Goal: Task Accomplishment & Management: Manage account settings

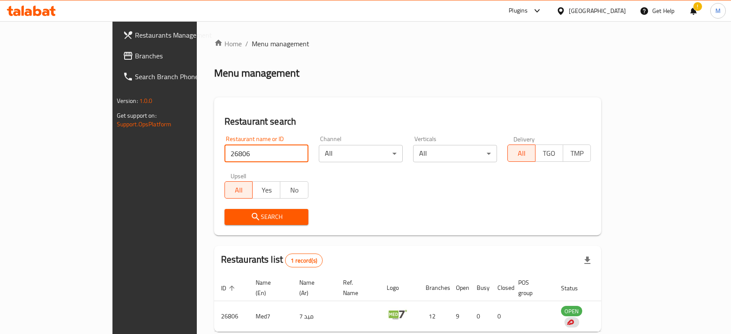
click at [225, 154] on input "26806" at bounding box center [267, 153] width 84 height 17
type input "705165"
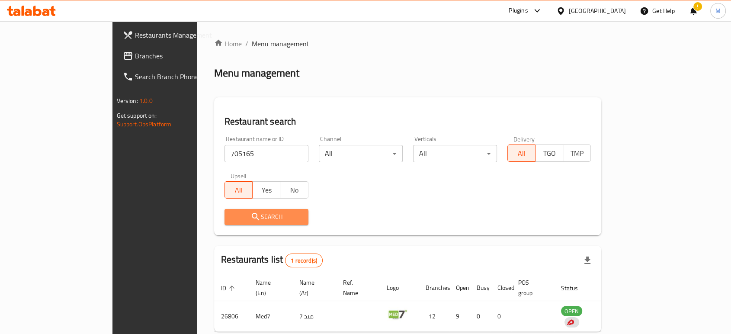
click at [231, 222] on span "Search" at bounding box center [266, 217] width 70 height 11
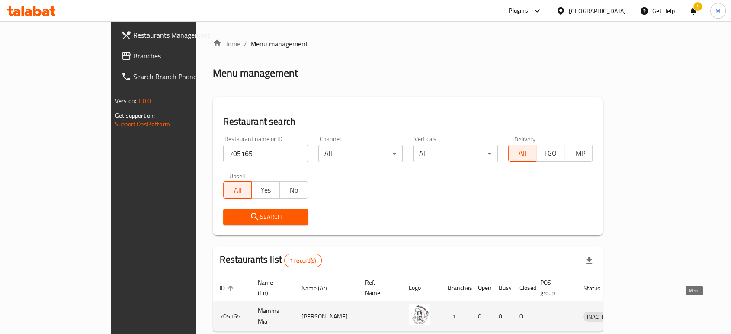
click at [640, 313] on icon "enhanced table" at bounding box center [635, 316] width 10 height 7
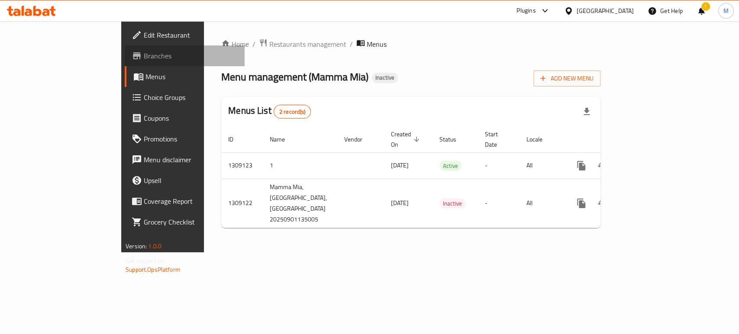
click at [144, 55] on span "Branches" at bounding box center [191, 56] width 94 height 10
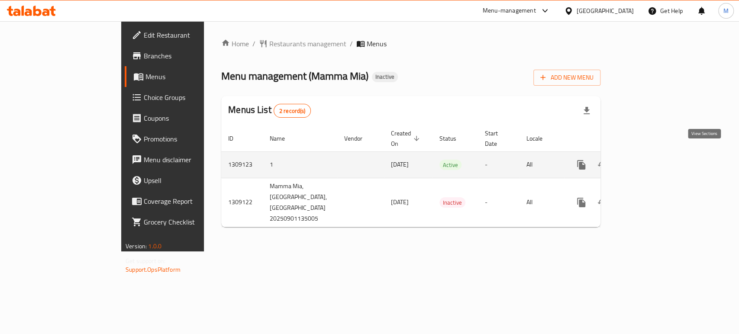
click at [649, 160] on icon "enhanced table" at bounding box center [643, 165] width 10 height 10
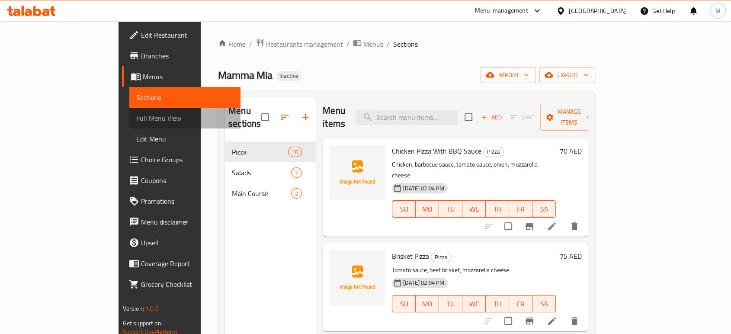
click at [136, 118] on span "Full Menu View" at bounding box center [184, 118] width 97 height 10
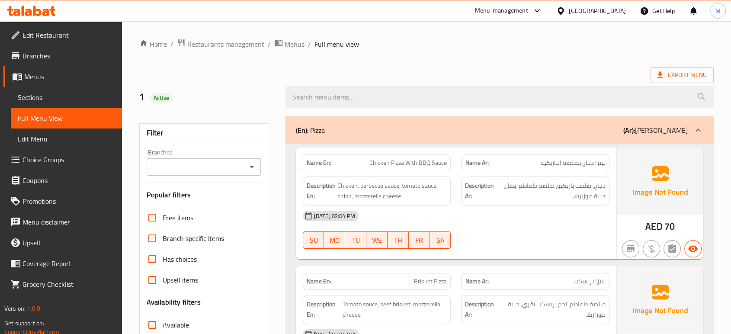
click at [528, 218] on div "[DATE] 02:04 PM" at bounding box center [456, 216] width 317 height 21
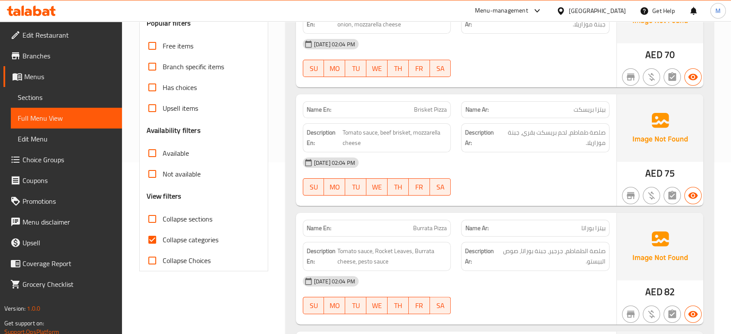
scroll to position [192, 0]
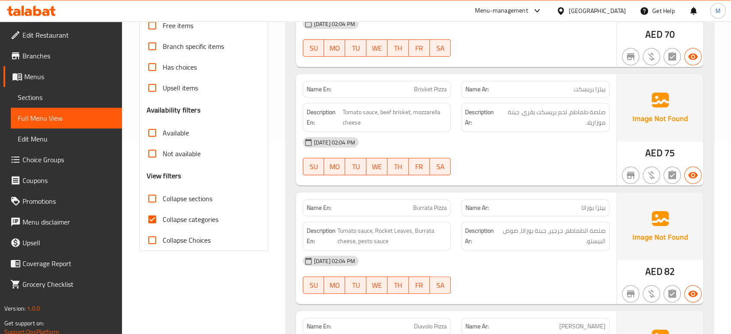
click at [537, 272] on div "[DATE] 02:04 PM SU MO TU WE TH FR SA" at bounding box center [456, 275] width 317 height 48
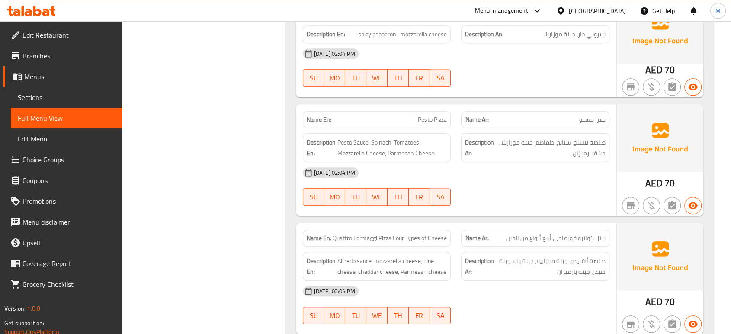
scroll to position [865, 0]
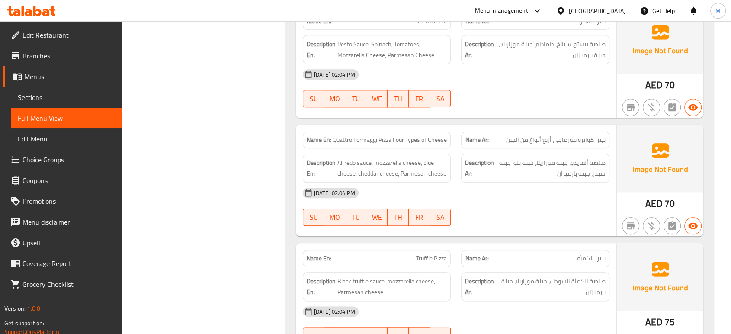
scroll to position [980, 0]
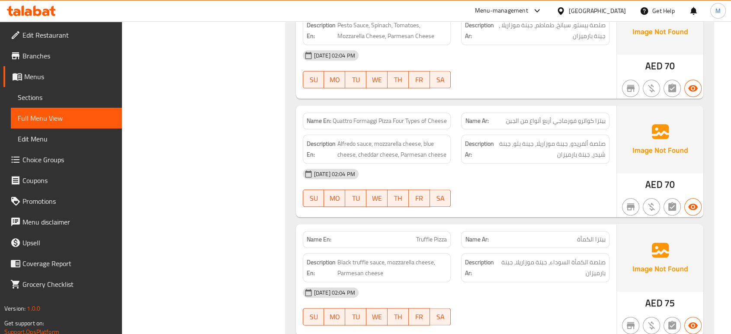
click at [536, 179] on div "[DATE] 02:04 PM" at bounding box center [456, 174] width 317 height 21
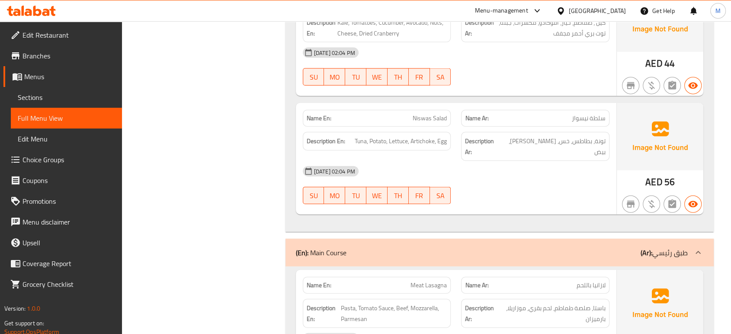
scroll to position [1980, 0]
click at [355, 38] on span "Kale, Tomatoes, Cucumber, Avocado, Nuts, Cheese, Dried Cranberry" at bounding box center [392, 27] width 110 height 21
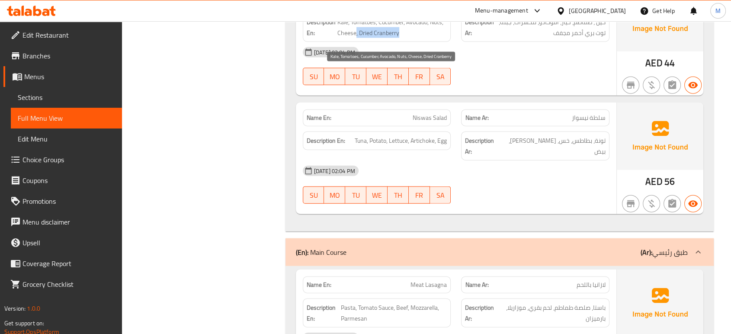
drag, startPoint x: 355, startPoint y: 40, endPoint x: 402, endPoint y: 38, distance: 47.2
click at [402, 38] on span "Kale, Tomatoes, Cucumber, Avocado, Nuts, Cheese, Dried Cranberry" at bounding box center [392, 27] width 110 height 21
copy span ", Dried Cranberry"
click at [384, 38] on span "Kale, Tomatoes, Cucumber, Avocado, Nuts, Cheese, Dried Cranberry" at bounding box center [392, 27] width 110 height 21
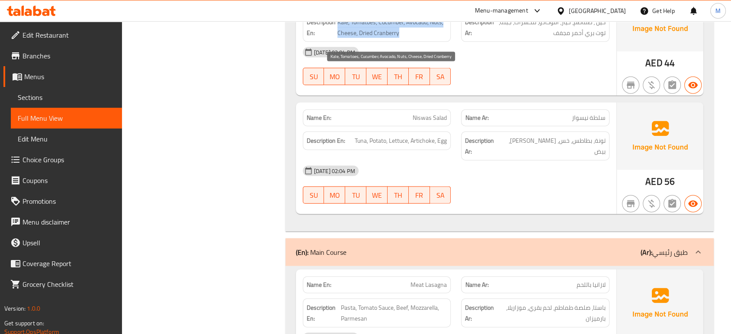
click at [384, 38] on span "Kale, Tomatoes, Cucumber, Avocado, Nuts, Cheese, Dried Cranberry" at bounding box center [392, 27] width 110 height 21
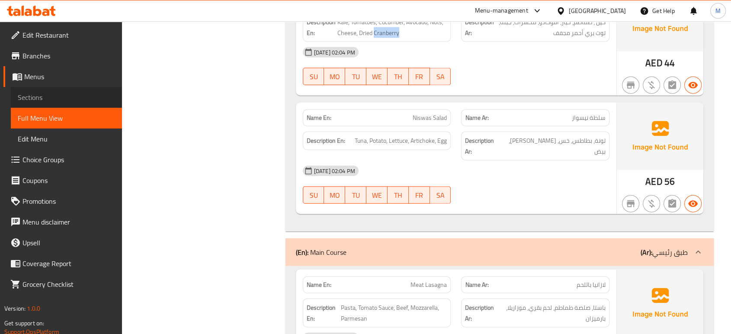
click at [59, 93] on span "Sections" at bounding box center [66, 97] width 97 height 10
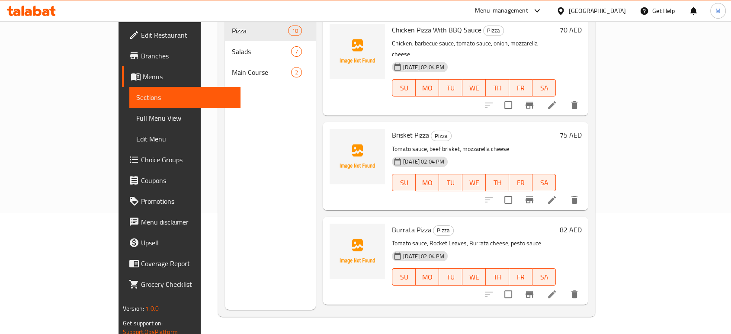
scroll to position [121, 0]
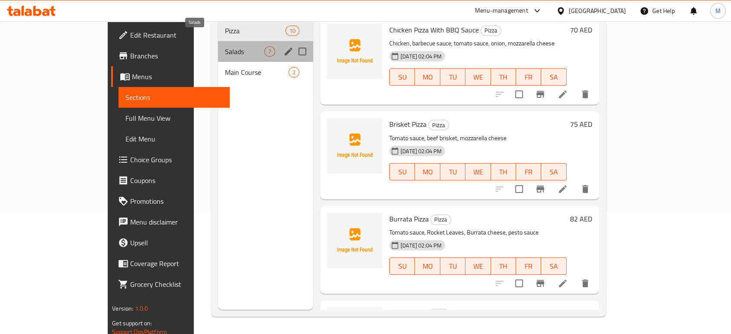
click at [225, 46] on span "Salads" at bounding box center [244, 51] width 39 height 10
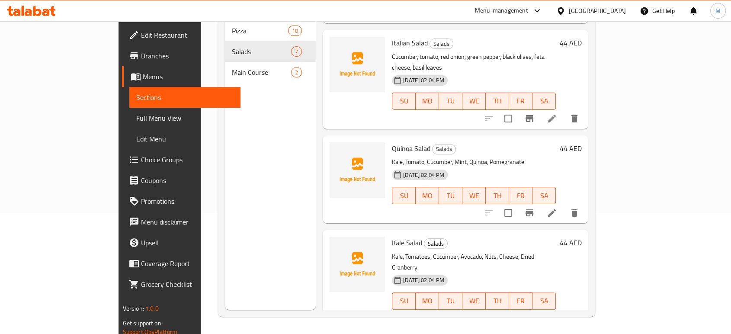
scroll to position [312, 0]
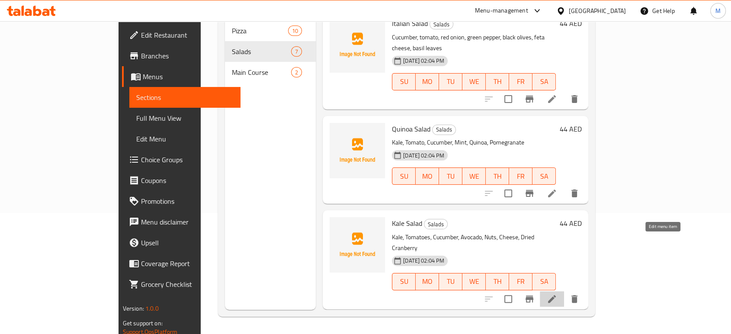
click at [557, 294] on icon at bounding box center [552, 299] width 10 height 10
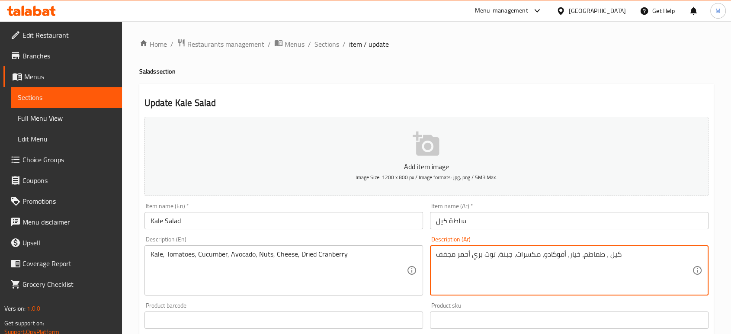
click at [463, 254] on textarea "كيل ، طماطم، خيار، أفوكادو، مكسرات، جبنة، توت بري أحمر مجفف" at bounding box center [564, 270] width 256 height 41
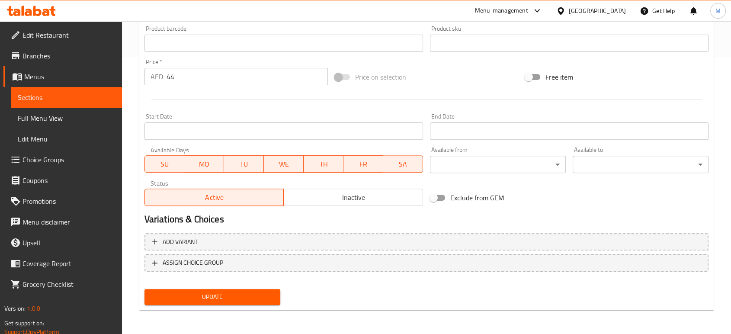
type textarea "كيل ، طماطم، خيار، أفوكادو، مكسرات، جبنة، توت بري مجفف"
click at [225, 297] on span "Update" at bounding box center [212, 297] width 122 height 11
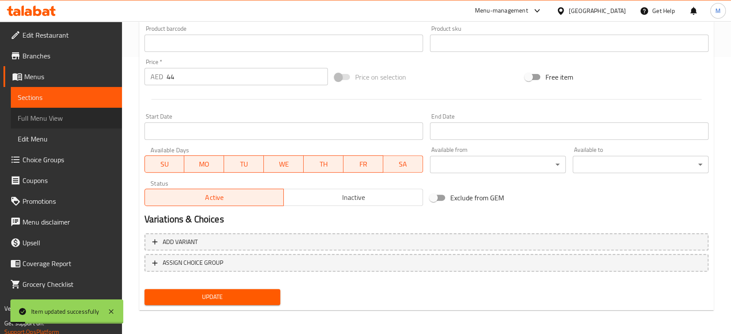
click at [85, 114] on span "Full Menu View" at bounding box center [66, 118] width 97 height 10
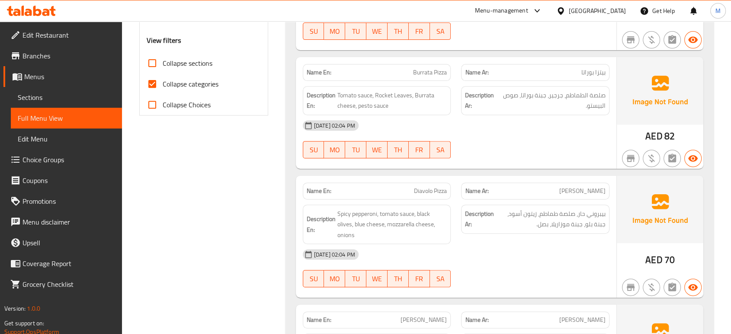
scroll to position [35, 0]
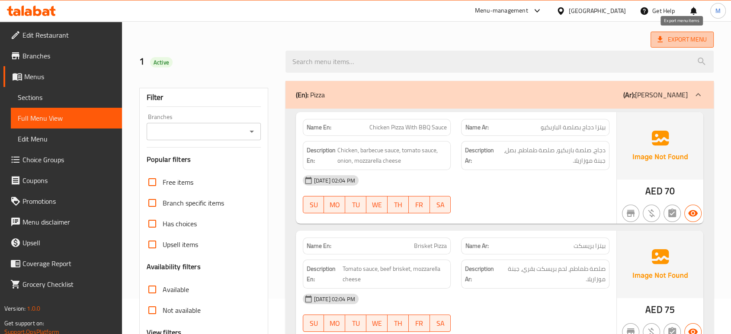
click at [673, 42] on span "Export Menu" at bounding box center [682, 39] width 49 height 11
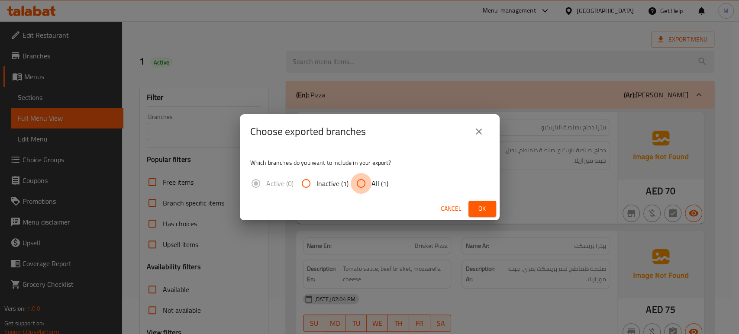
click at [363, 186] on input "All (1)" at bounding box center [360, 183] width 21 height 21
radio input "true"
click at [479, 207] on span "Ok" at bounding box center [482, 208] width 14 height 11
